Goal: Task Accomplishment & Management: Use online tool/utility

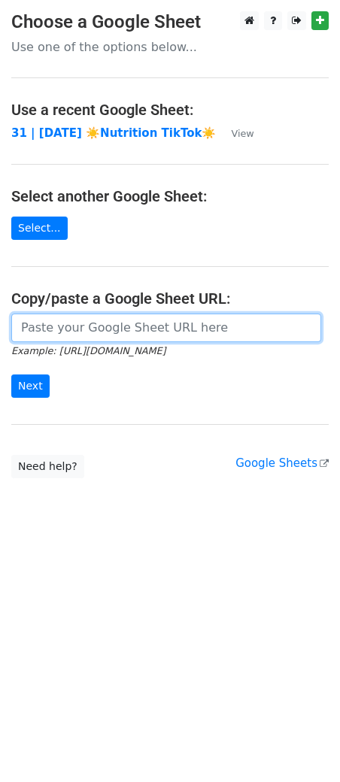
click at [183, 327] on input "url" at bounding box center [166, 328] width 310 height 29
paste input "https://docs.google.com/spreadsheets/d/1dUtO61j9mu2E7bYuDMAp2kK_WtBkUTXi0V62jUg…"
type input "https://docs.google.com/spreadsheets/d/1dUtO61j9mu2E7bYuDMAp2kK_WtBkUTXi0V62jUg…"
click at [11, 375] on input "Next" at bounding box center [30, 386] width 38 height 23
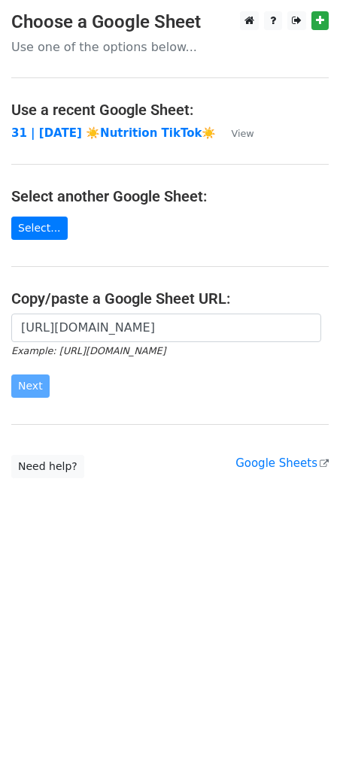
scroll to position [0, 0]
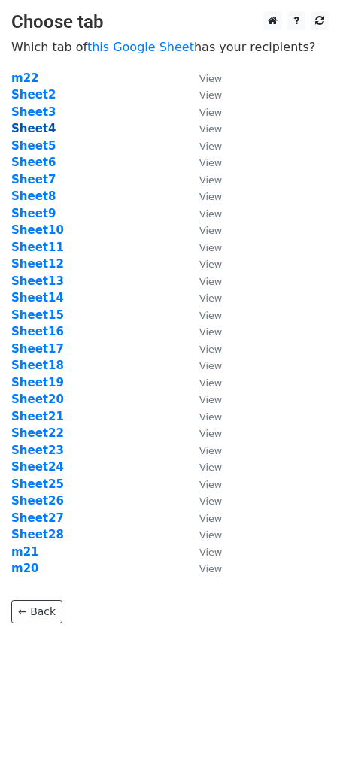
click at [42, 127] on strong "Sheet4" at bounding box center [33, 129] width 44 height 14
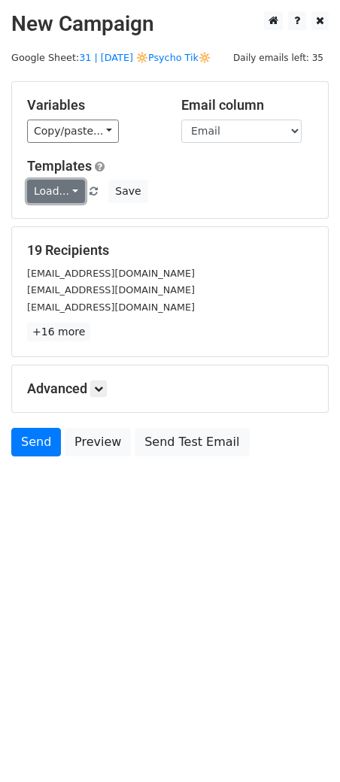
click at [40, 187] on link "Load..." at bounding box center [56, 191] width 58 height 23
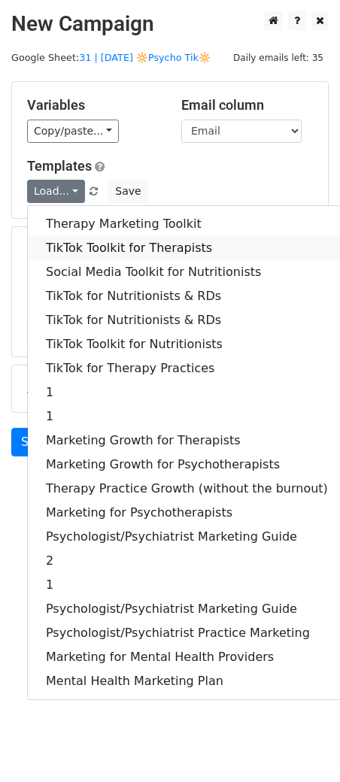
click at [54, 236] on link "TikTok Toolkit for Therapists" at bounding box center [187, 248] width 318 height 24
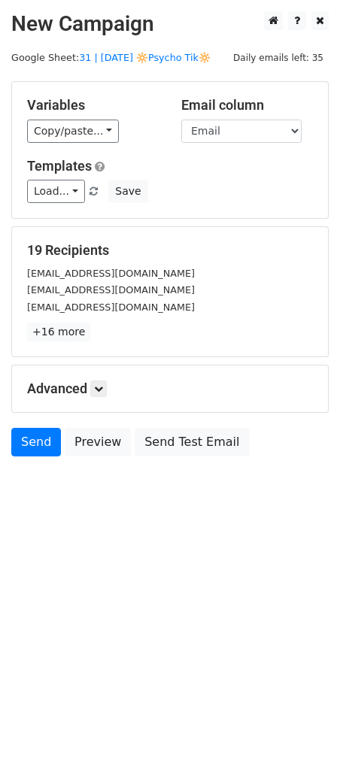
click at [102, 396] on h5 "Advanced" at bounding box center [170, 389] width 286 height 17
click at [102, 389] on icon at bounding box center [98, 388] width 9 height 9
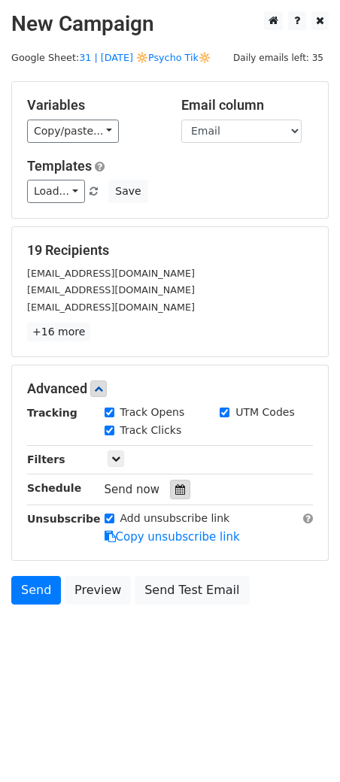
click at [170, 481] on div at bounding box center [180, 490] width 20 height 20
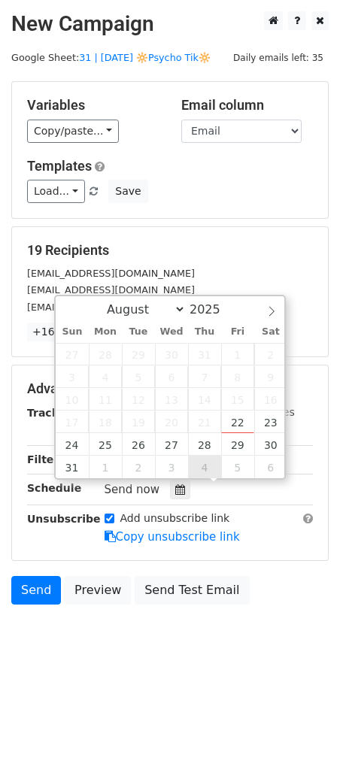
type input "2025-09-04 12:00"
select select "8"
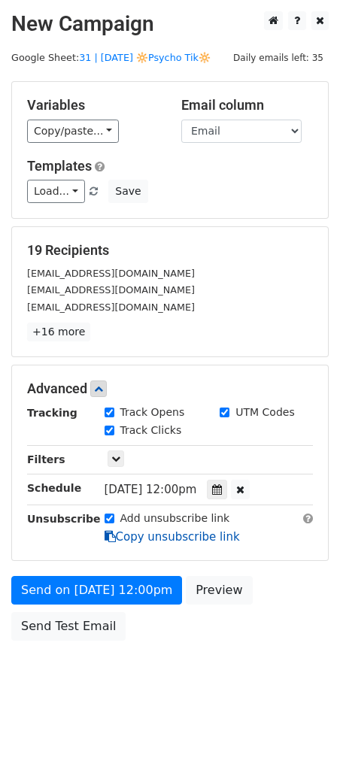
click at [138, 530] on form "Variables Copy/paste... {{Name}} {{Email}} Email column Name Email Templates Lo…" at bounding box center [169, 364] width 317 height 567
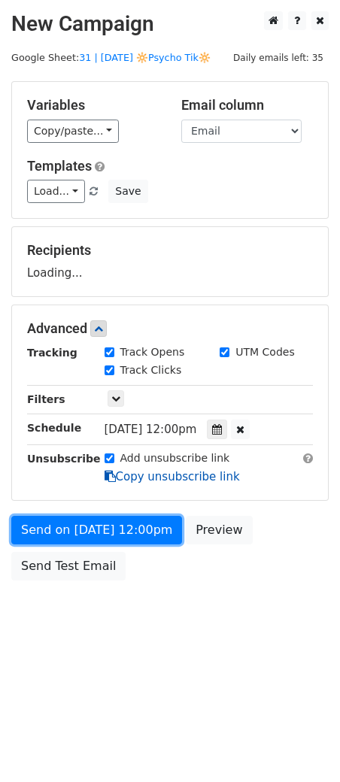
click at [138, 530] on link "Send on Sep 4 at 12:00pm" at bounding box center [96, 530] width 171 height 29
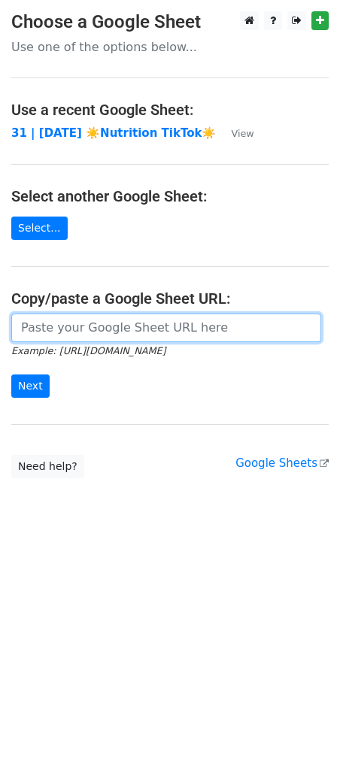
click at [111, 319] on input "url" at bounding box center [166, 328] width 310 height 29
paste input "https://docs.google.com/spreadsheets/d/1dUtO61j9mu2E7bYuDMAp2kK_WtBkUTXi0V62jUg…"
type input "https://docs.google.com/spreadsheets/d/1dUtO61j9mu2E7bYuDMAp2kK_WtBkUTXi0V62jUg…"
click at [11, 375] on input "Next" at bounding box center [30, 386] width 38 height 23
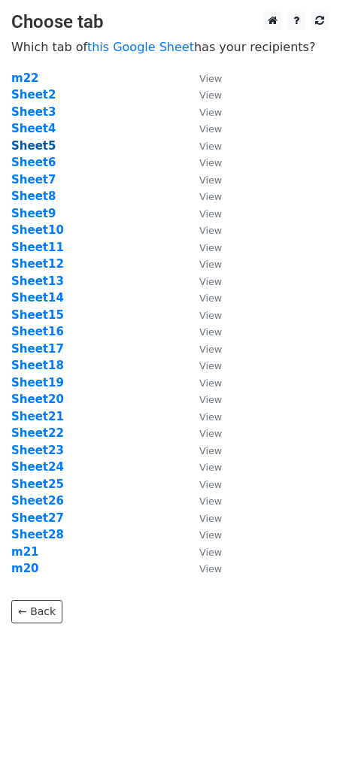
click at [38, 151] on strong "Sheet5" at bounding box center [33, 146] width 44 height 14
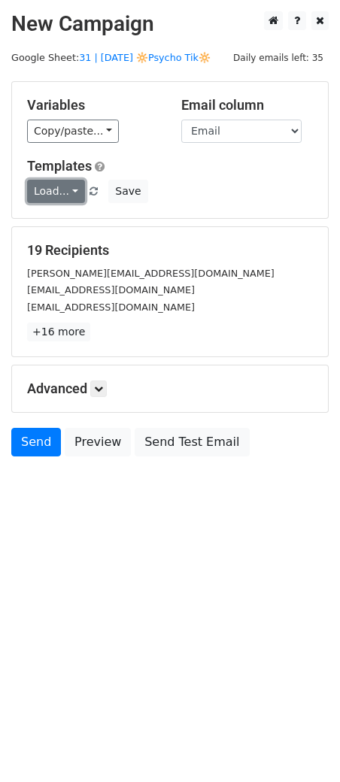
click at [38, 181] on link "Load..." at bounding box center [56, 191] width 58 height 23
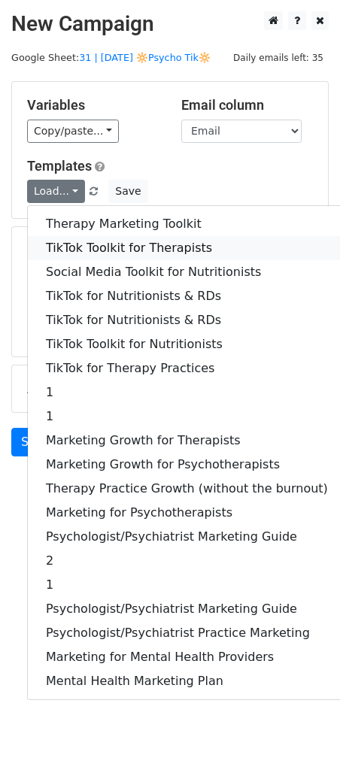
click at [96, 247] on link "TikTok Toolkit for Therapists" at bounding box center [187, 248] width 318 height 24
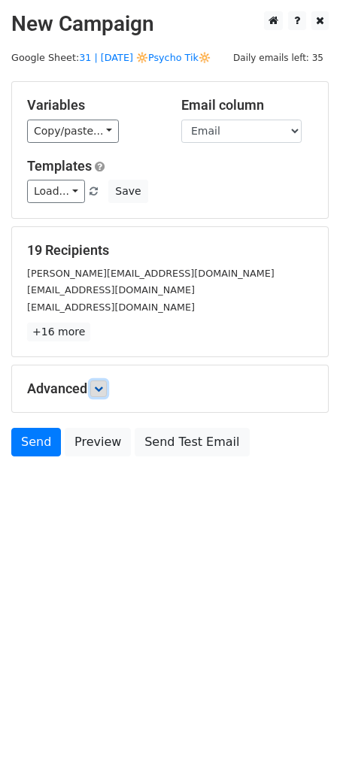
click at [100, 385] on icon at bounding box center [98, 388] width 9 height 9
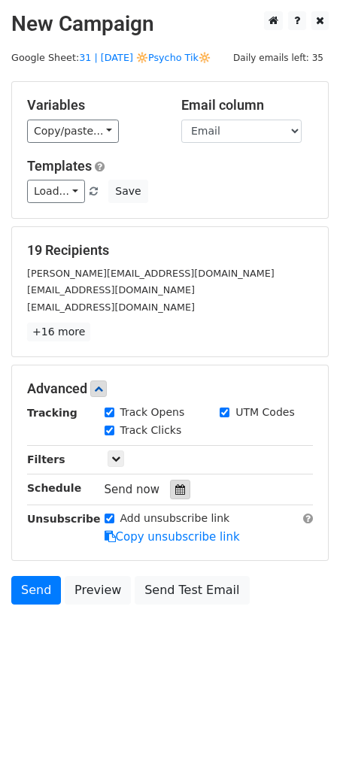
click at [170, 487] on div at bounding box center [180, 490] width 20 height 20
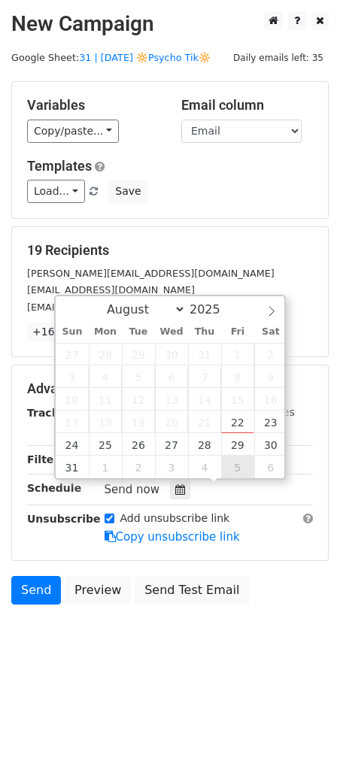
type input "2025-09-05 12:00"
select select "8"
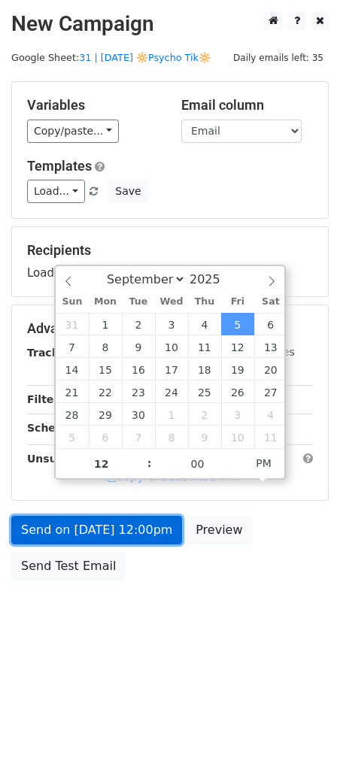
click at [90, 531] on link "Send on Sep 5 at 12:00pm" at bounding box center [96, 530] width 171 height 29
